Goal: Task Accomplishment & Management: Use online tool/utility

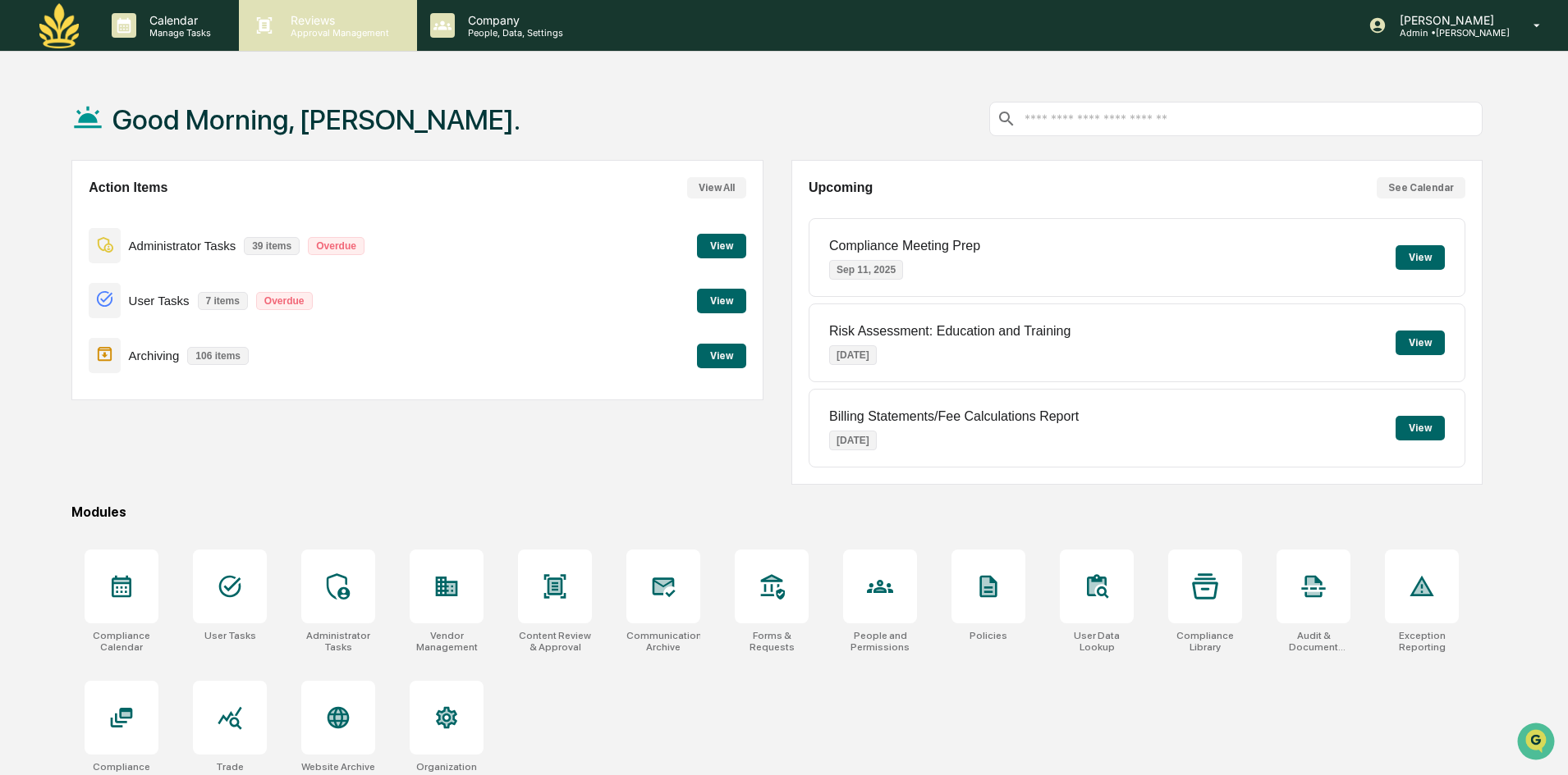
click at [356, 23] on p "Reviews" at bounding box center [337, 20] width 120 height 14
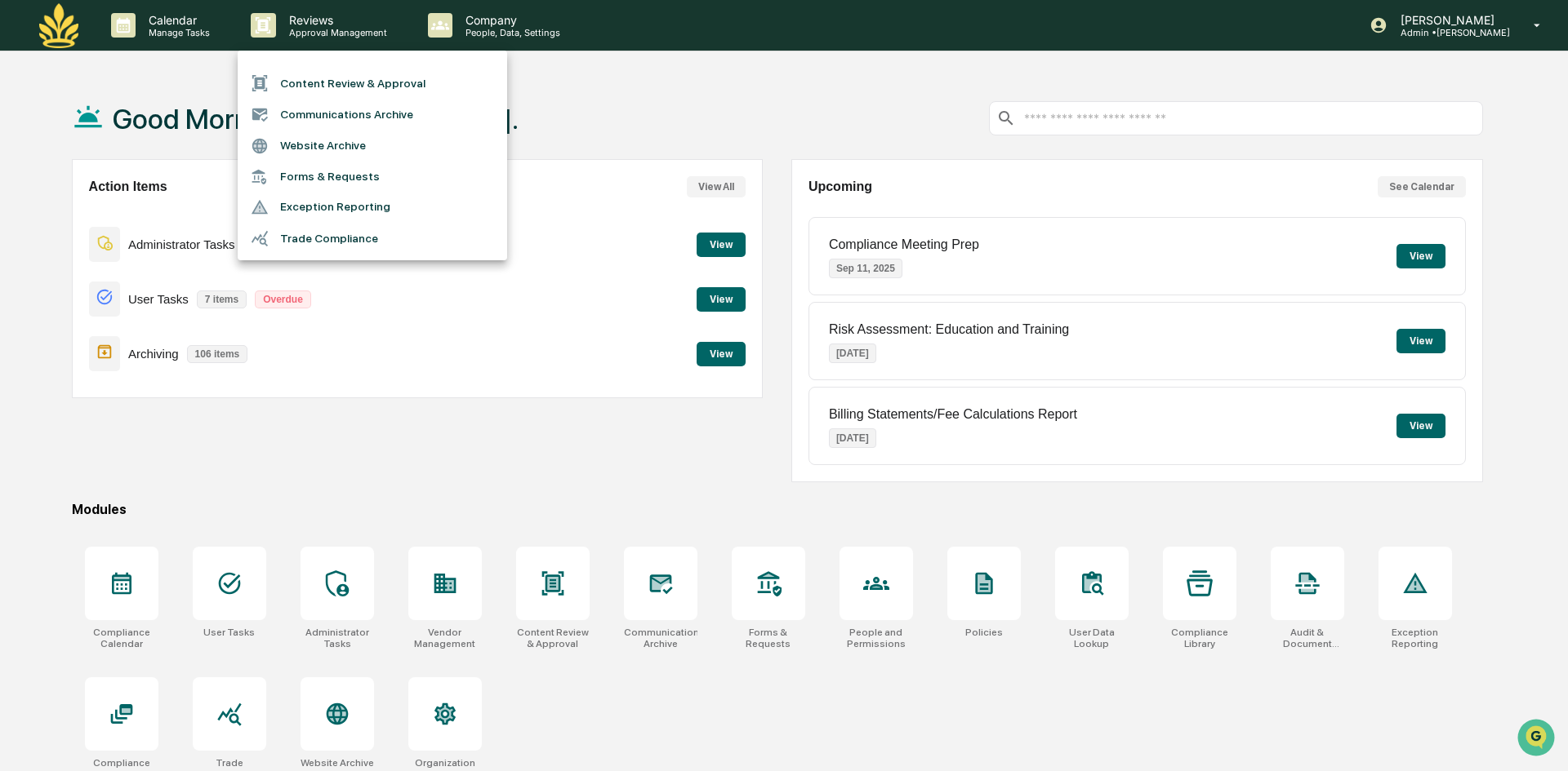
click at [308, 80] on li "Content Review & Approval" at bounding box center [372, 84] width 269 height 31
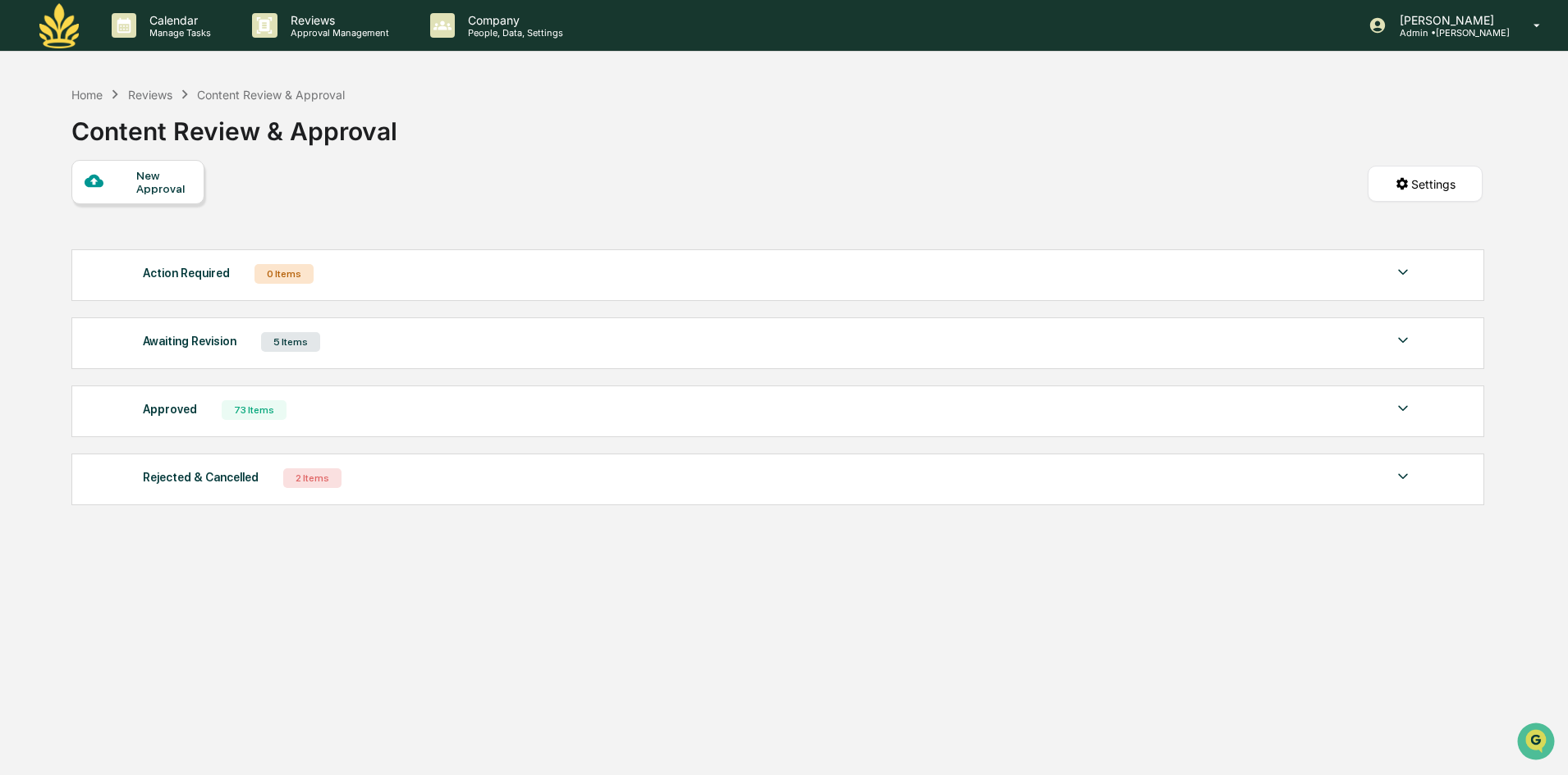
click at [252, 342] on div "Awaiting Revision 5 Items" at bounding box center [777, 343] width 1269 height 23
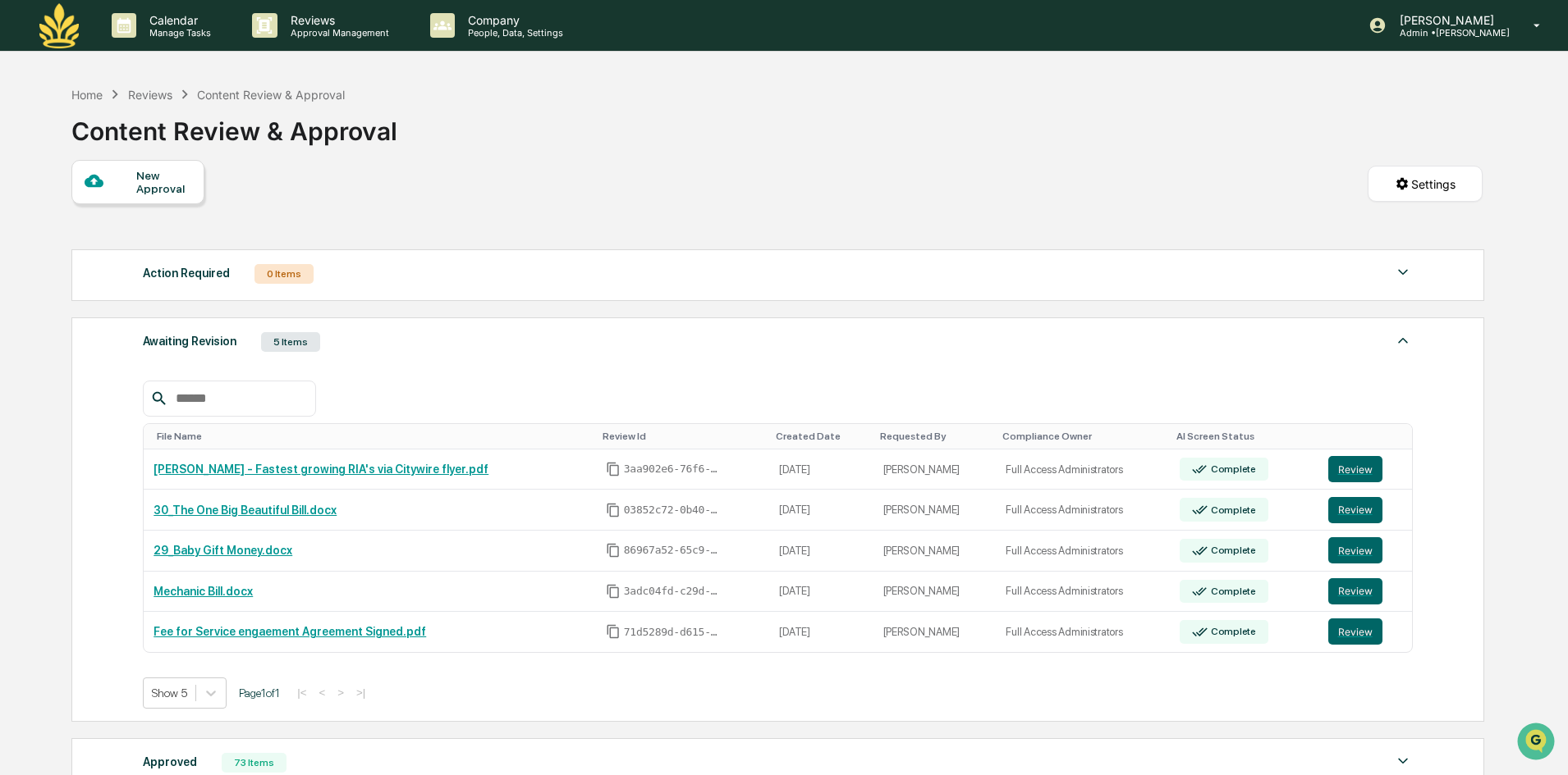
click at [236, 342] on div "Awaiting Revision 5 Items" at bounding box center [777, 343] width 1269 height 23
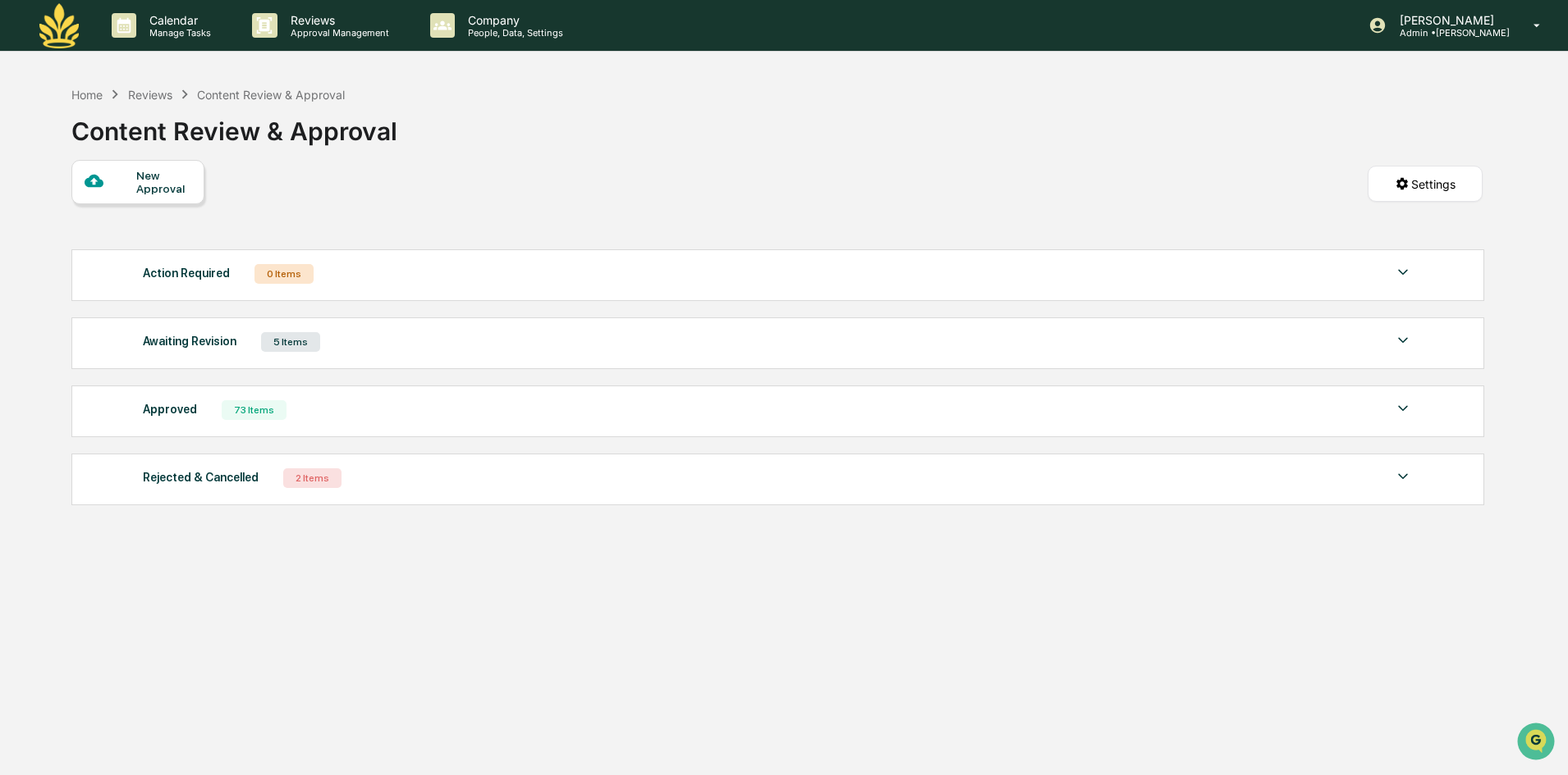
click at [233, 347] on div "Awaiting Revision 5 Items" at bounding box center [777, 343] width 1269 height 23
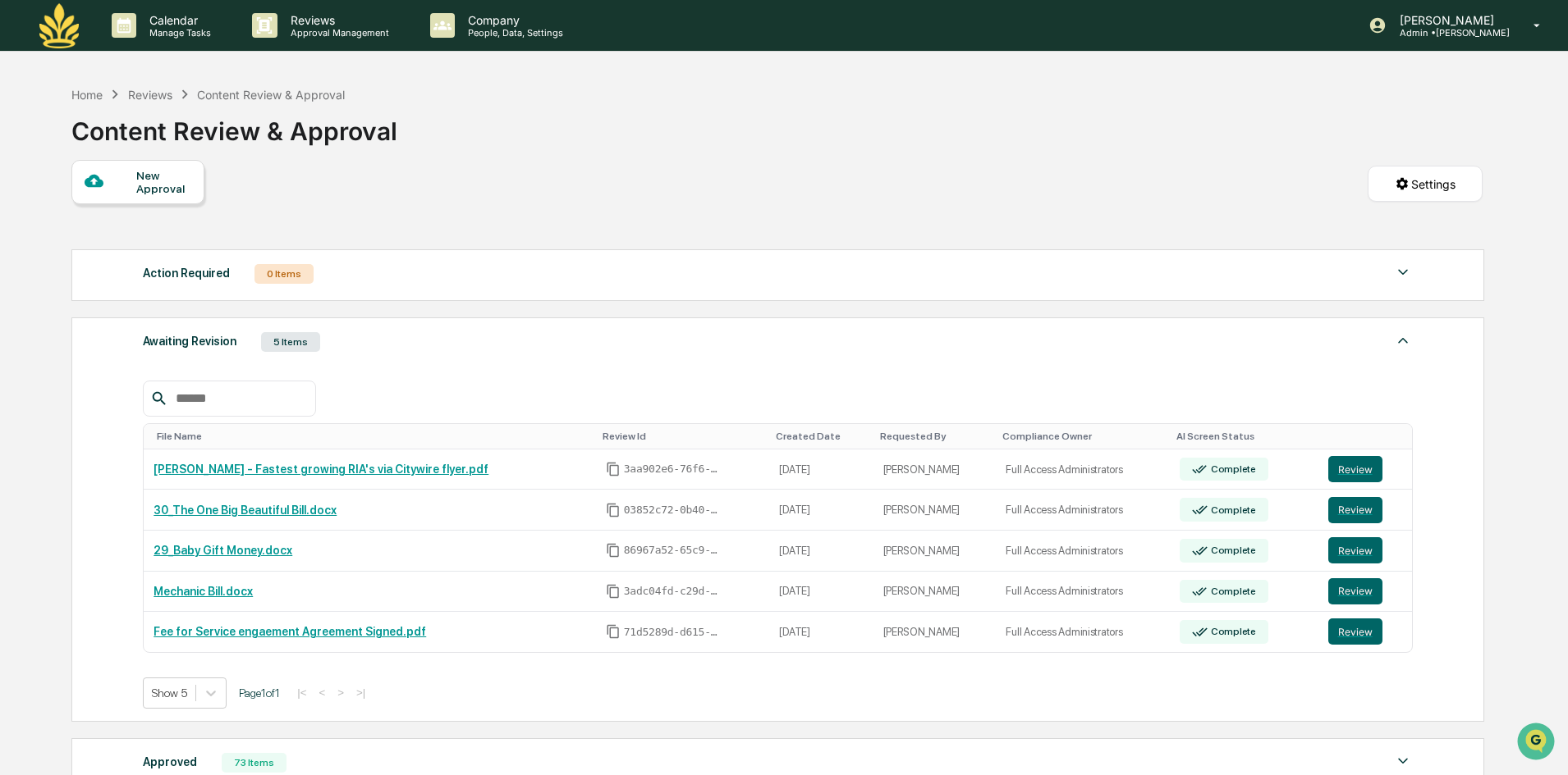
click at [237, 347] on div "Awaiting Revision 5 Items" at bounding box center [777, 343] width 1269 height 23
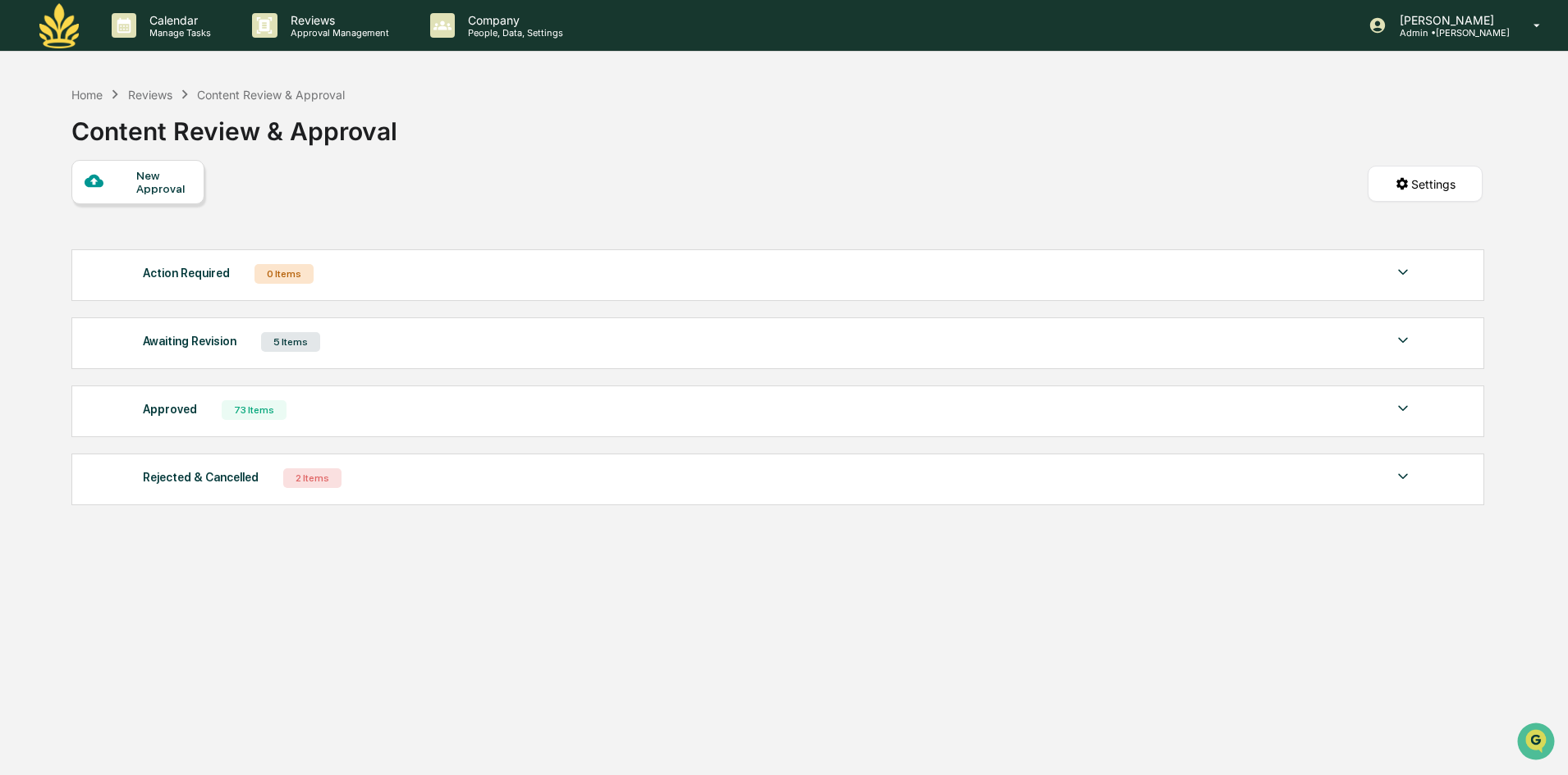
click at [166, 405] on div "Approved" at bounding box center [169, 410] width 54 height 21
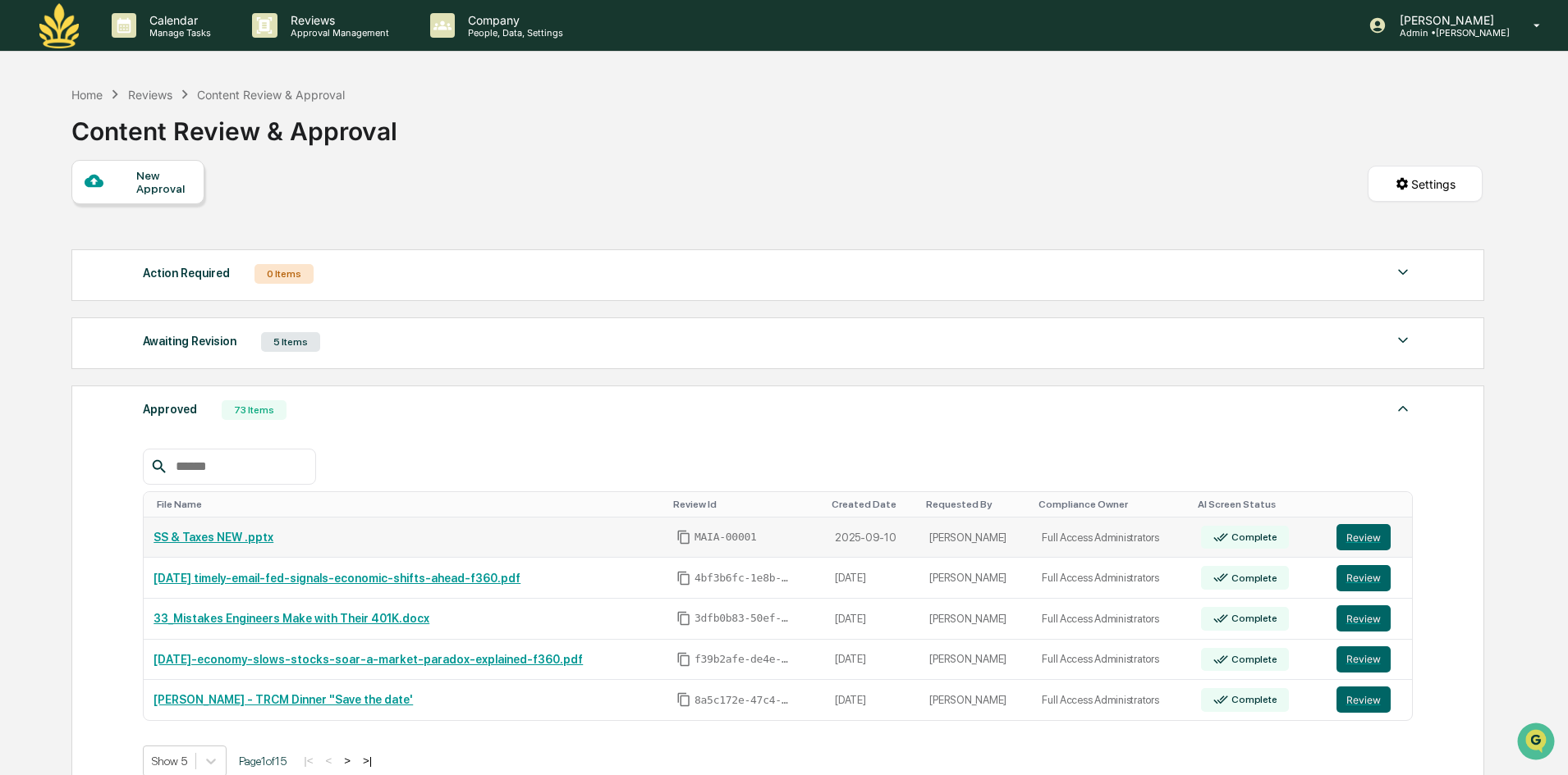
click at [193, 535] on link "SS & Taxes NEW .pptx" at bounding box center [213, 537] width 120 height 13
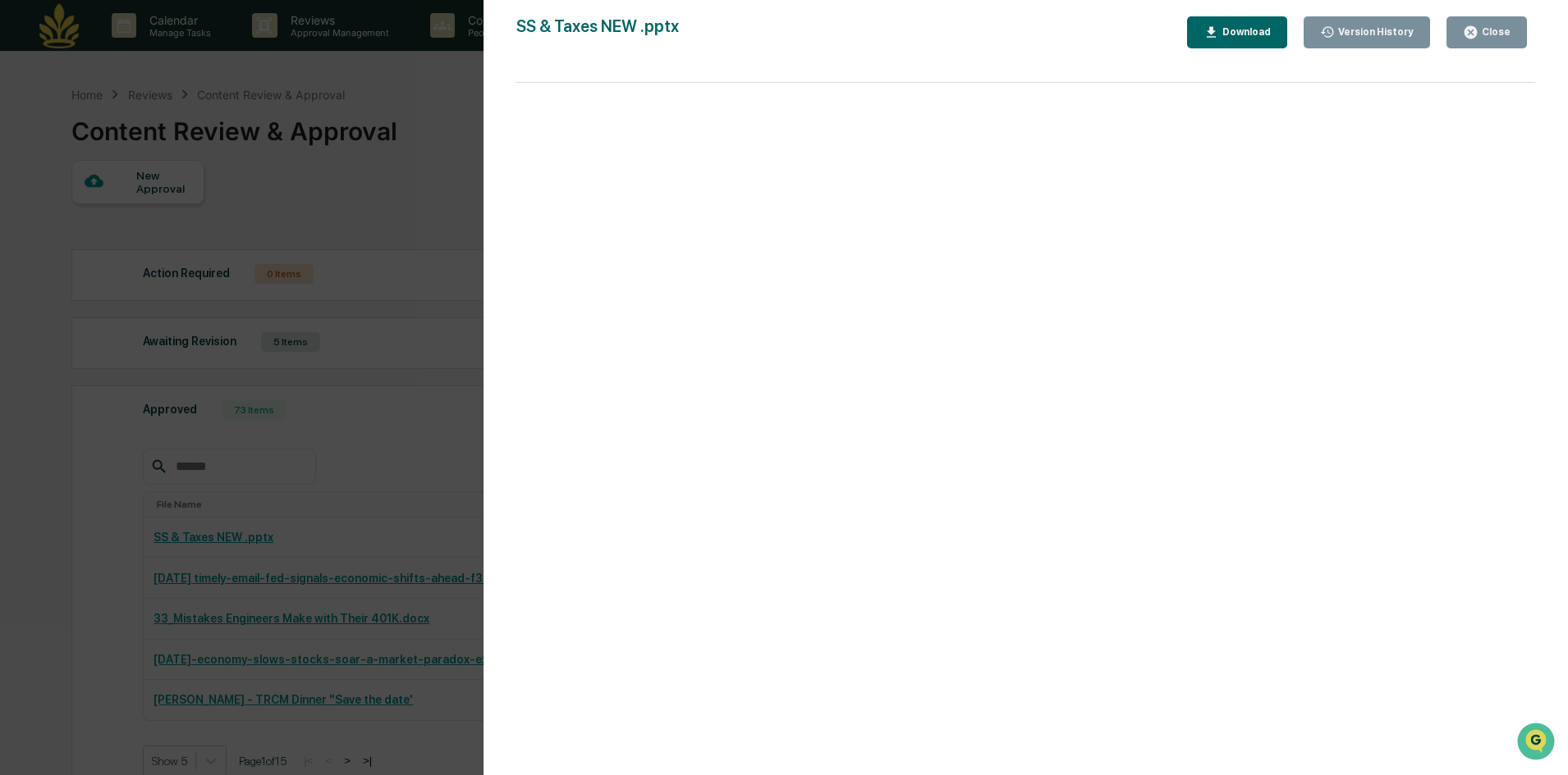
scroll to position [232, 0]
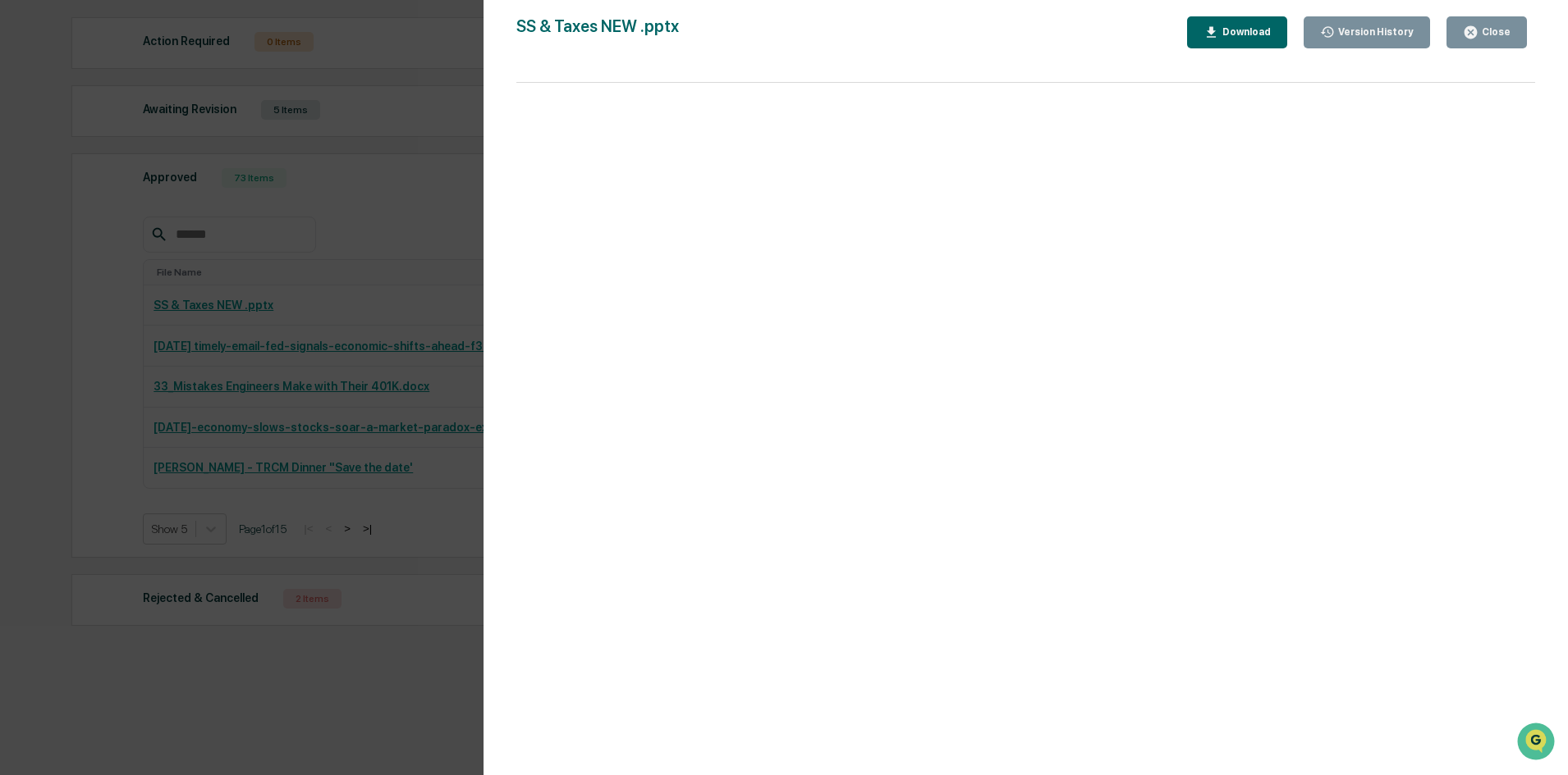
click at [1486, 41] on button "Close" at bounding box center [1486, 32] width 80 height 32
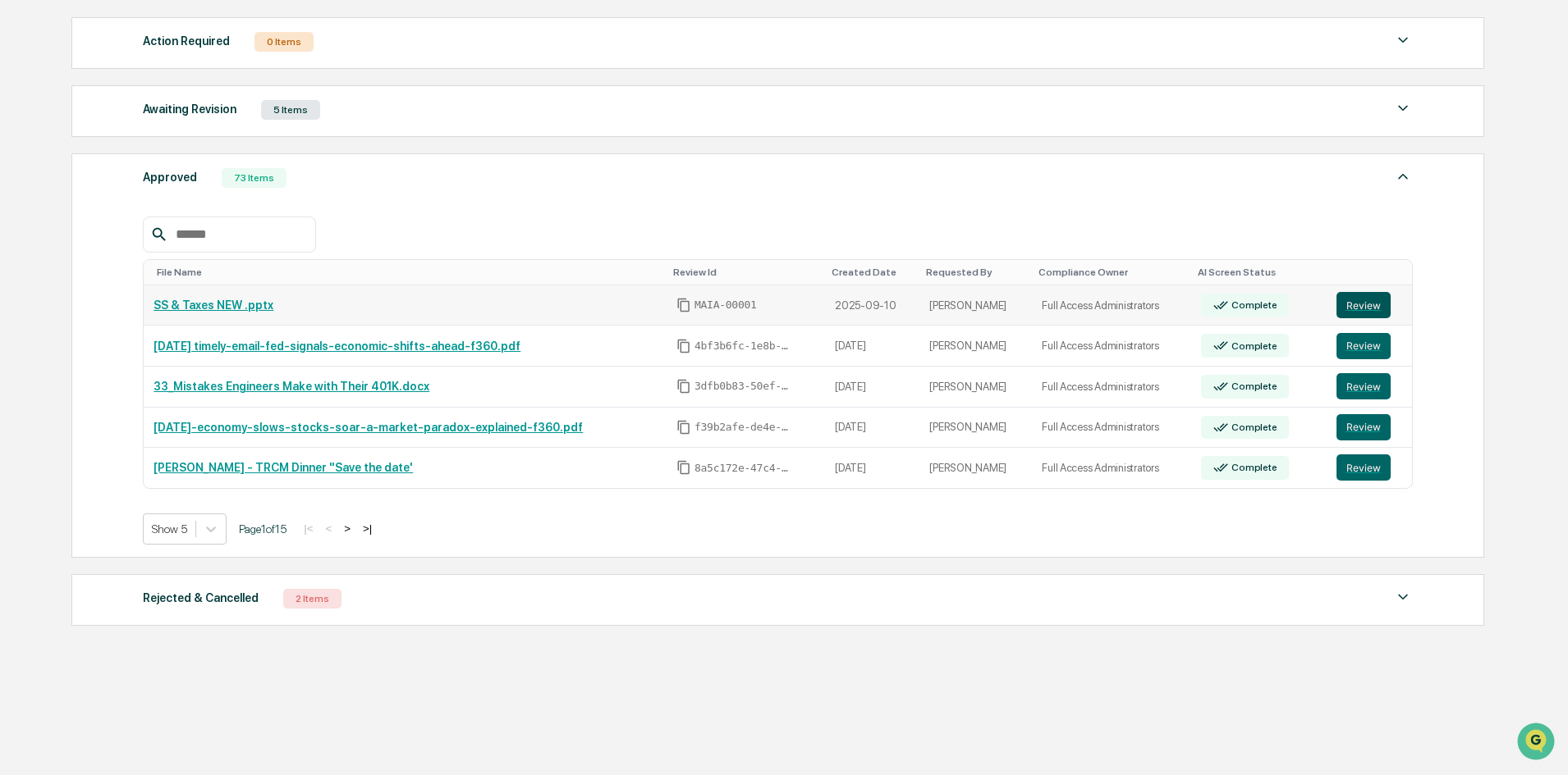
click at [1367, 302] on button "Review" at bounding box center [1363, 305] width 54 height 26
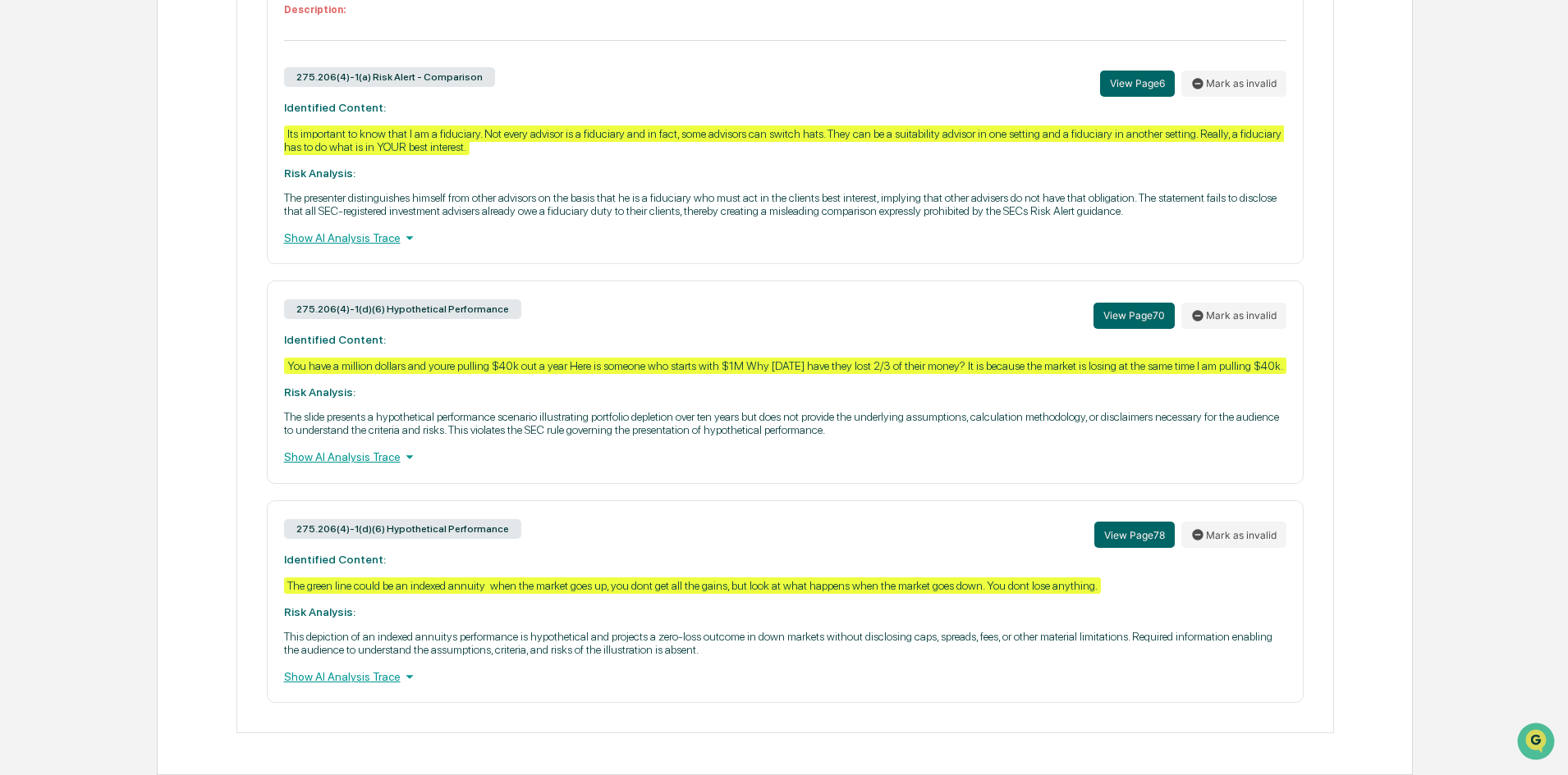
scroll to position [857, 0]
